Goal: Task Accomplishment & Management: Manage account settings

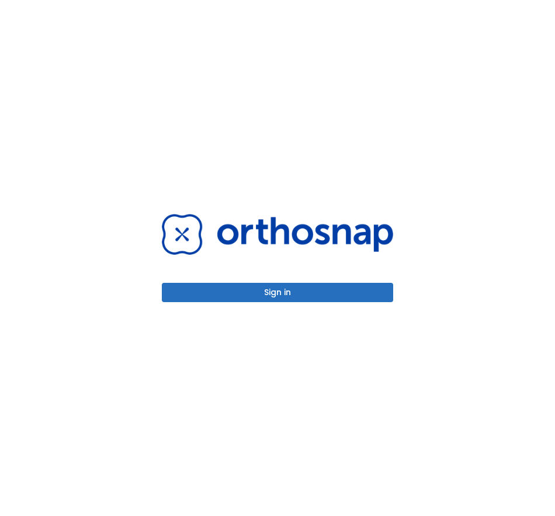
click at [249, 291] on button "Sign in" at bounding box center [278, 292] width 232 height 19
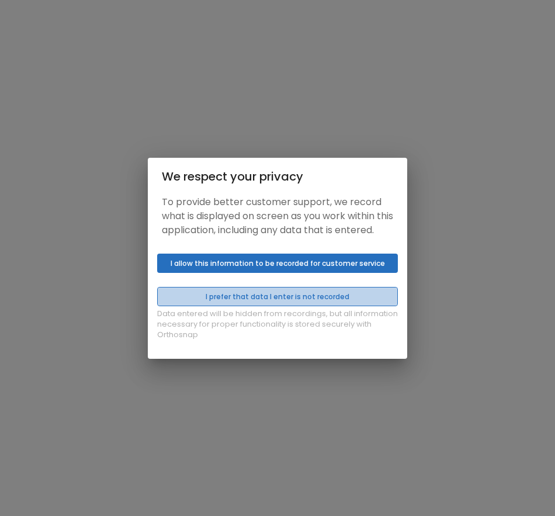
click at [216, 298] on button "I prefer that data I enter is not recorded" at bounding box center [277, 296] width 241 height 19
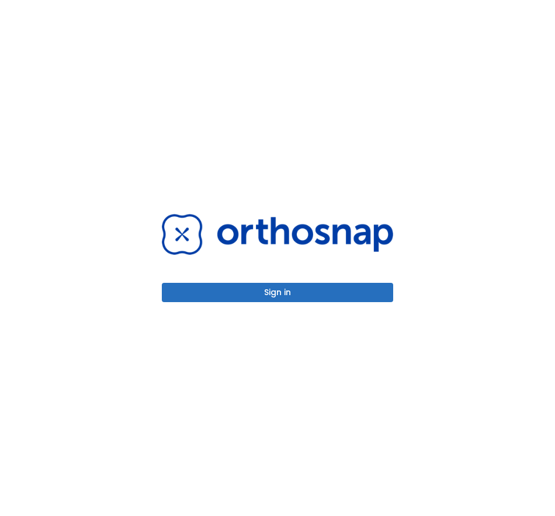
click at [215, 296] on button "Sign in" at bounding box center [278, 292] width 232 height 19
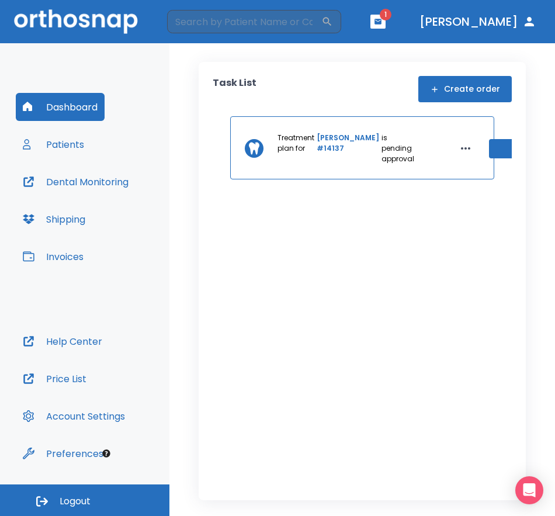
click at [382, 20] on icon "button" at bounding box center [378, 22] width 8 height 8
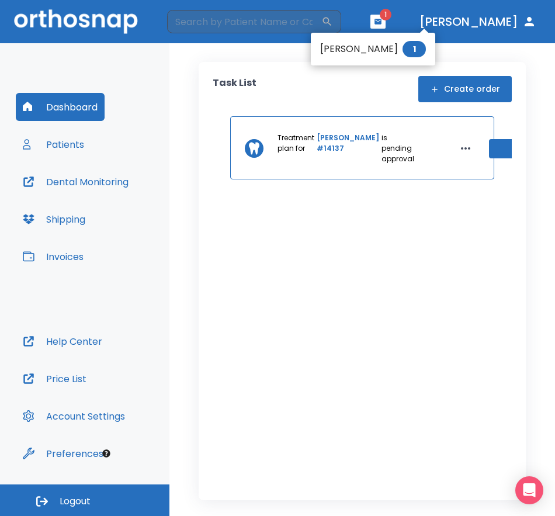
click at [74, 143] on div at bounding box center [277, 258] width 555 height 516
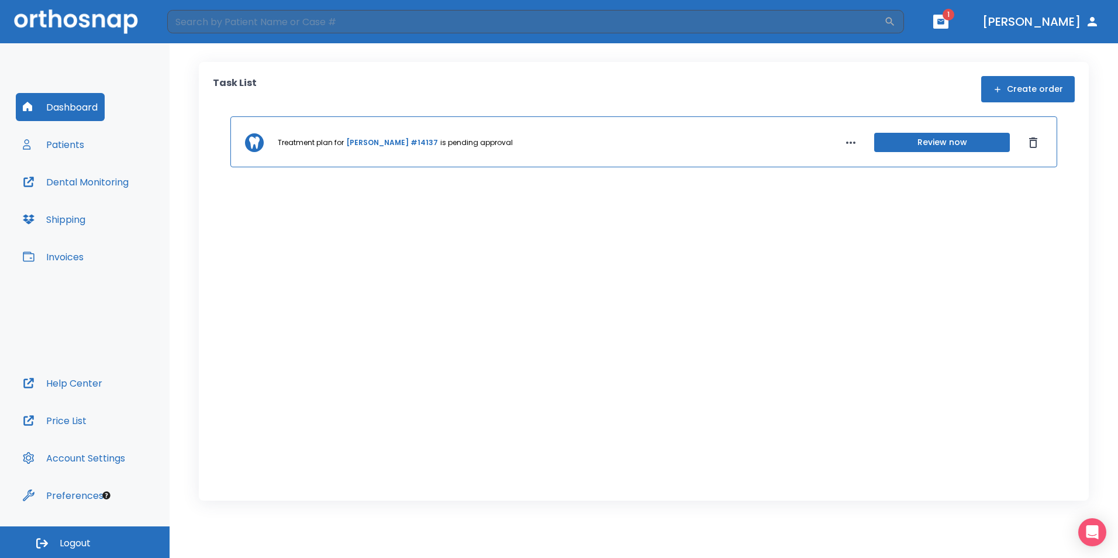
click at [73, 146] on button "Patients" at bounding box center [53, 144] width 75 height 28
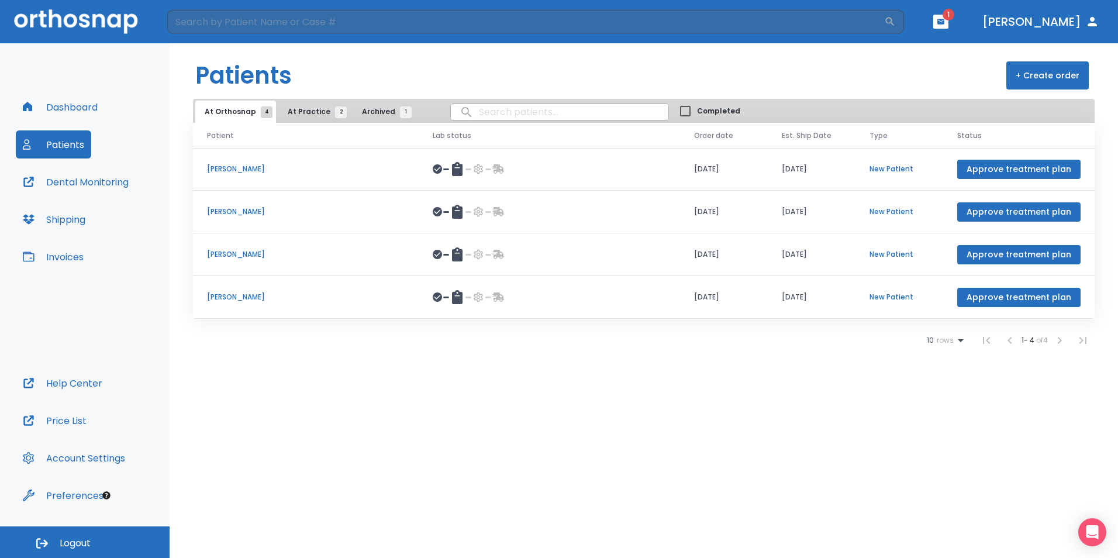
click at [233, 295] on p "[PERSON_NAME]" at bounding box center [306, 297] width 198 height 11
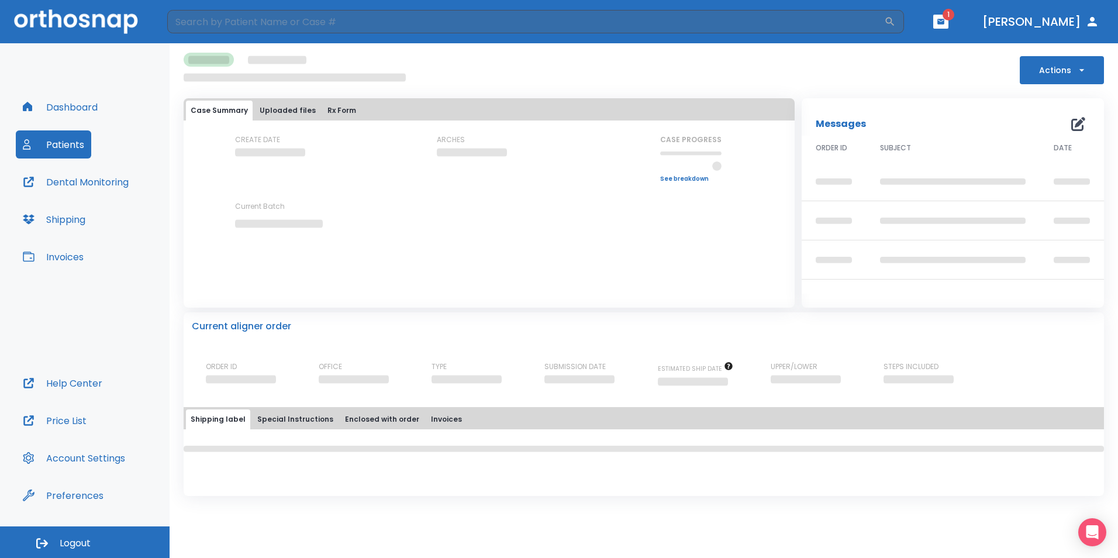
click at [232, 295] on div "Case Summary Uploaded files Rx Form CREATE DATE ARCHES CASE PROGRESS Upper prog…" at bounding box center [489, 202] width 611 height 209
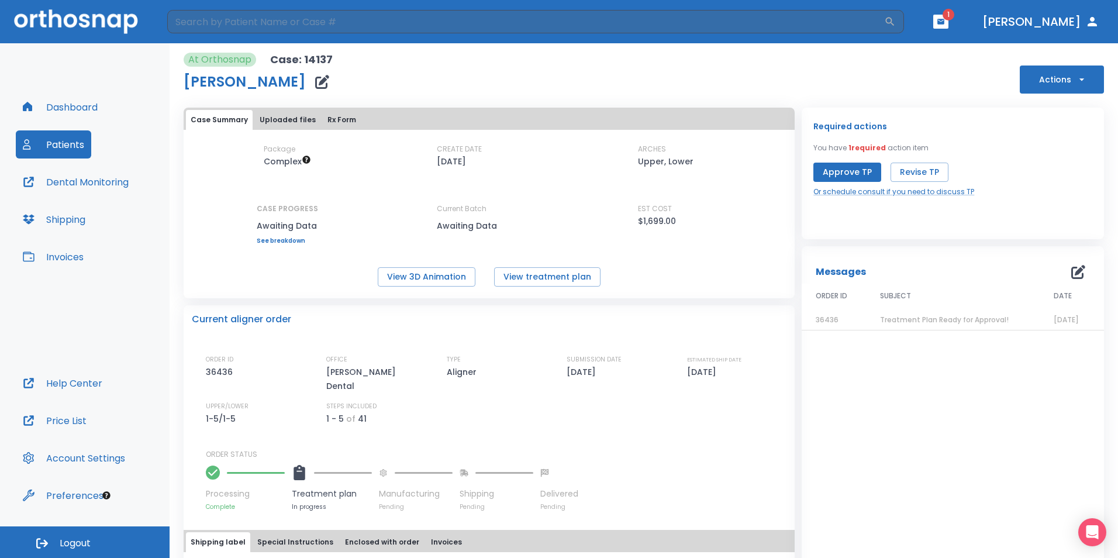
click at [348, 229] on div "Package Complex CREATE DATE [DATE] ARCHES Upper, Lower CASE PROGRESS Awaiting D…" at bounding box center [489, 194] width 611 height 100
click at [432, 275] on button "View 3D Animation" at bounding box center [427, 276] width 98 height 19
